Goal: Learn about a topic

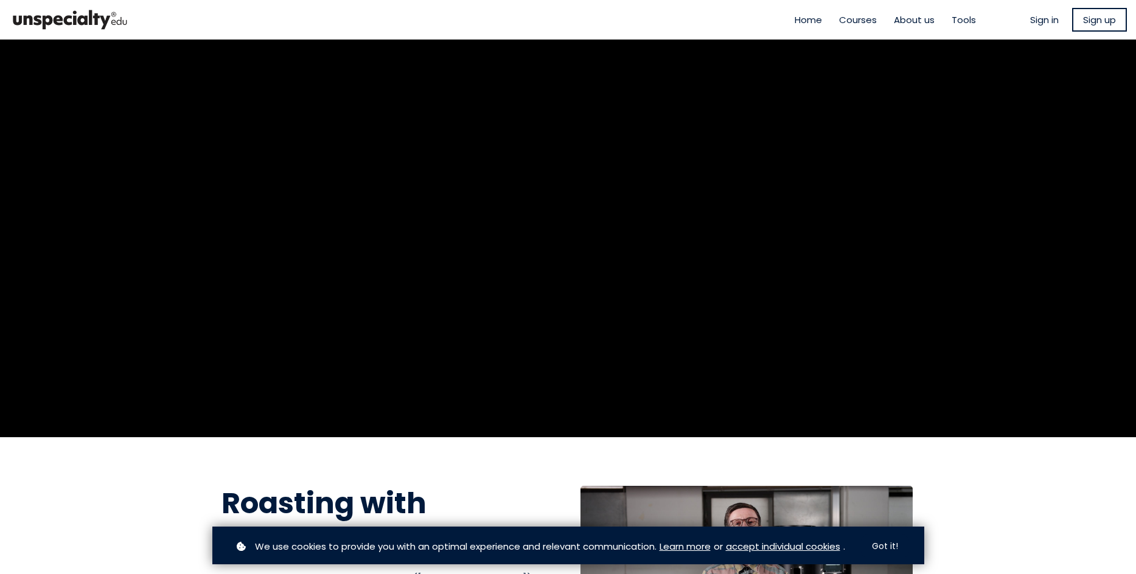
click at [886, 544] on button "Got it!" at bounding box center [885, 547] width 48 height 24
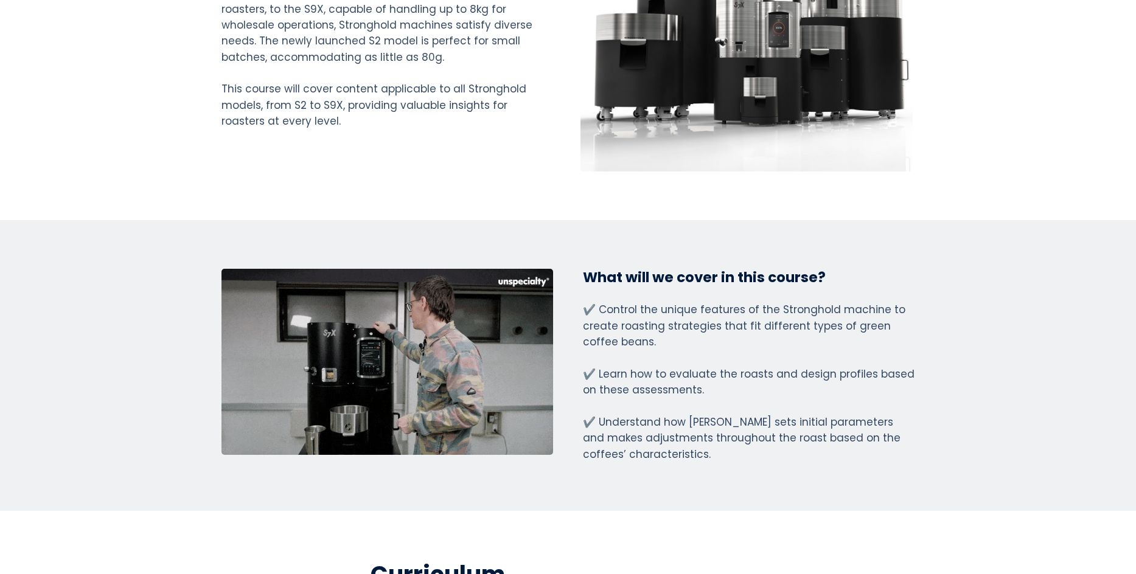
scroll to position [3444, 0]
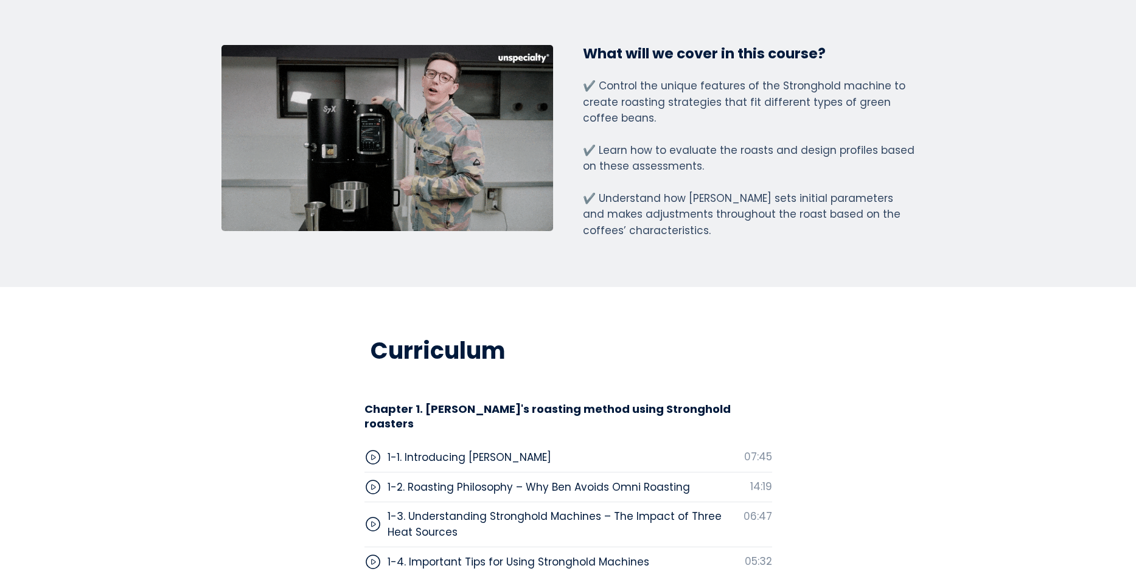
click at [273, 108] on div at bounding box center [387, 138] width 332 height 187
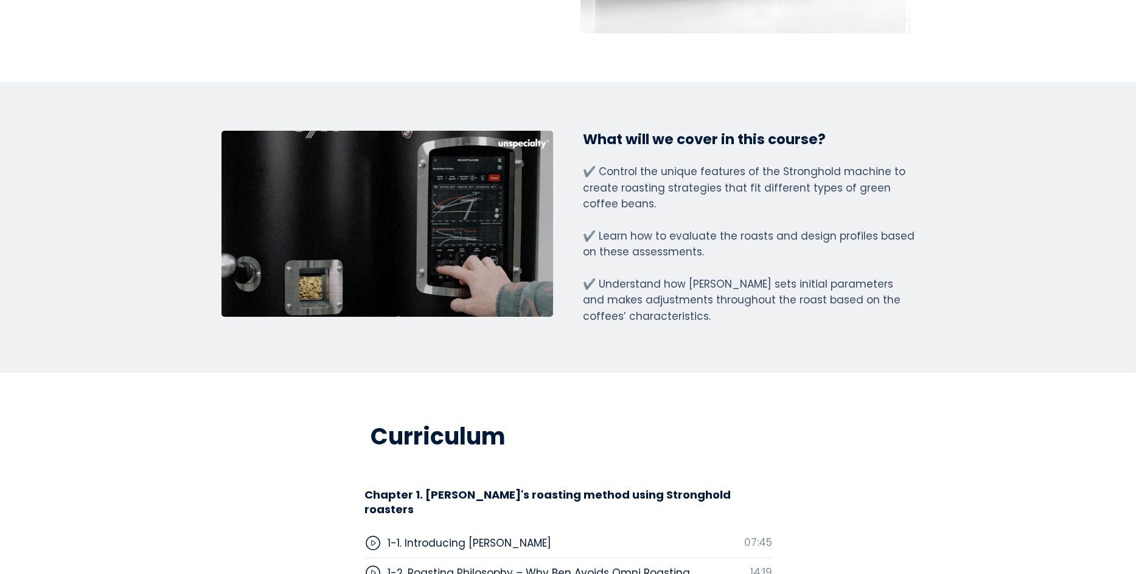
scroll to position [3359, 0]
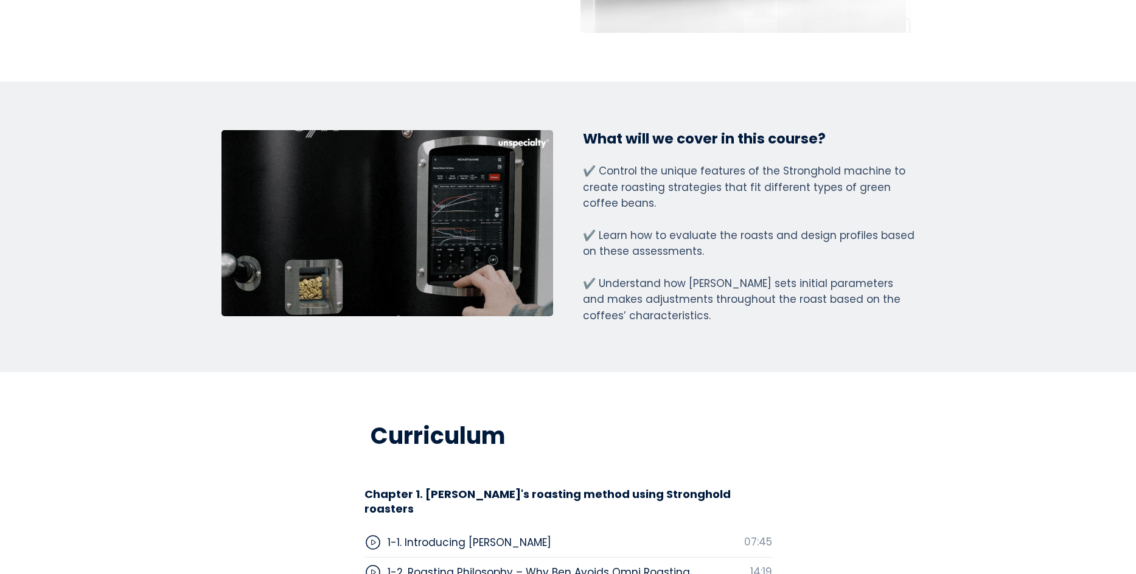
click at [366, 155] on div at bounding box center [387, 223] width 332 height 187
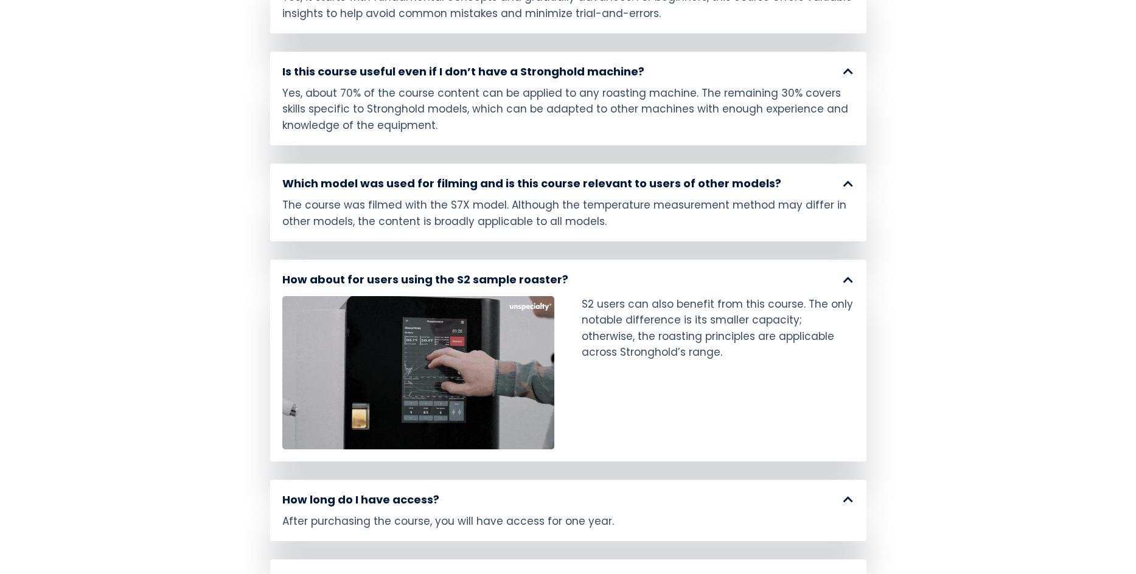
scroll to position [5662, 0]
